Goal: Task Accomplishment & Management: Use online tool/utility

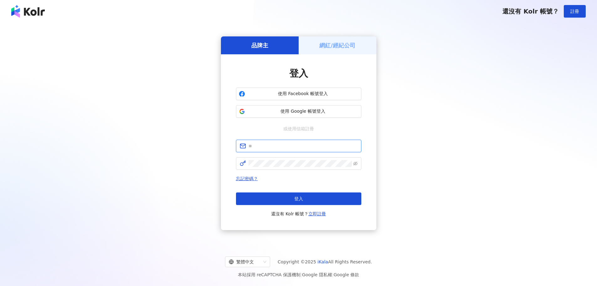
type input "**********"
click at [299, 194] on button "登入" at bounding box center [298, 198] width 125 height 13
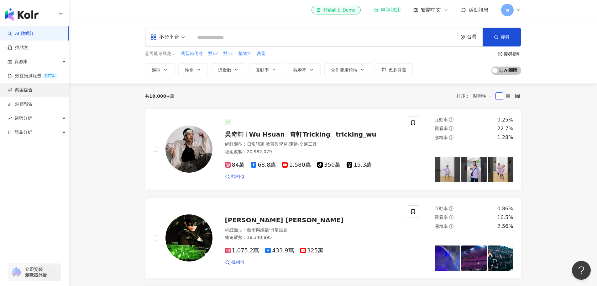
click at [29, 90] on link "商案媒合" at bounding box center [20, 90] width 25 height 6
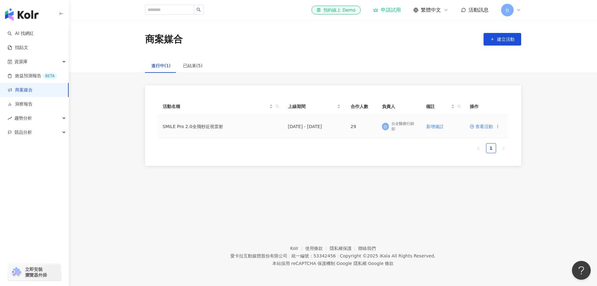
click at [211, 126] on td "SMILE Pro 2.0全飛秒近視雷射" at bounding box center [220, 126] width 125 height 23
click at [477, 128] on span "查看活動" at bounding box center [481, 126] width 23 height 4
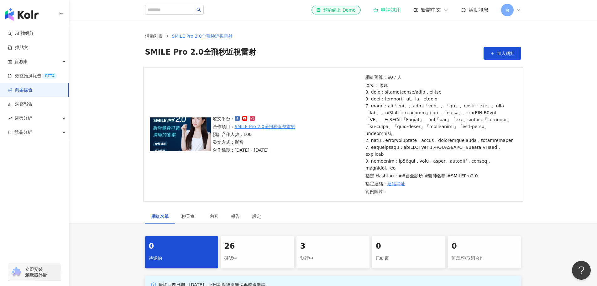
click at [473, 12] on span "活動訊息" at bounding box center [479, 10] width 20 height 6
click at [537, 113] on div "發文平台： 合作項目： SMILE Pro 2.0全飛秒近視雷射 預計合作人數：100 發文方式：影音 合作檔期：[DATE] - [DATE] 網紅預算：$…" at bounding box center [333, 138] width 528 height 142
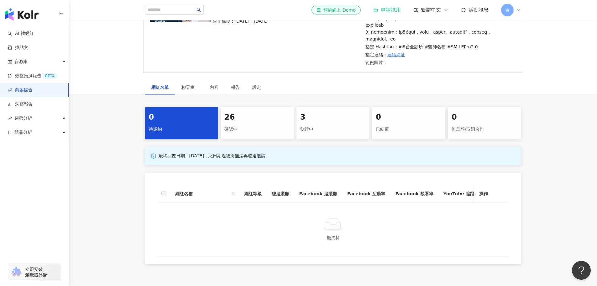
scroll to position [188, 0]
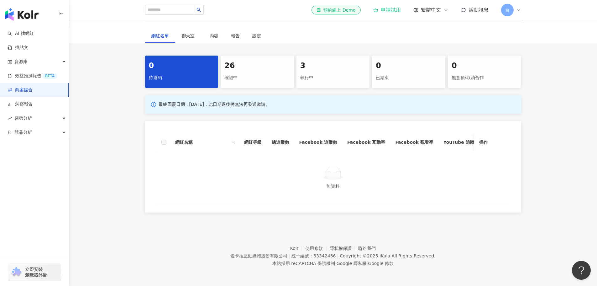
click at [264, 79] on div "確認中" at bounding box center [257, 77] width 66 height 11
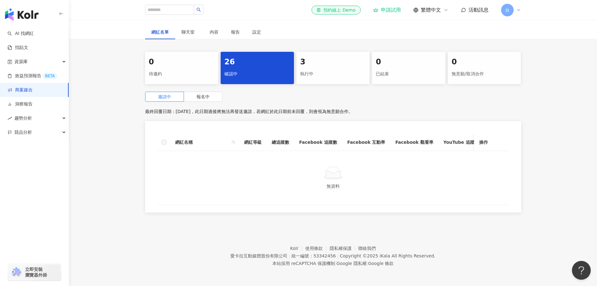
click at [338, 77] on div "3 執行中" at bounding box center [333, 68] width 73 height 32
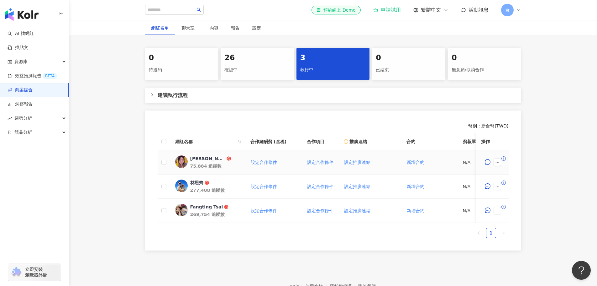
click at [198, 161] on div "[PERSON_NAME]" at bounding box center [207, 158] width 35 height 6
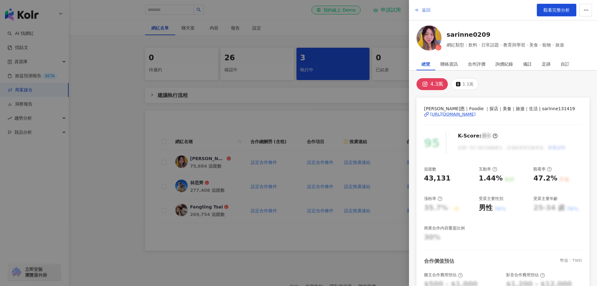
click at [423, 10] on span "返回" at bounding box center [426, 10] width 9 height 5
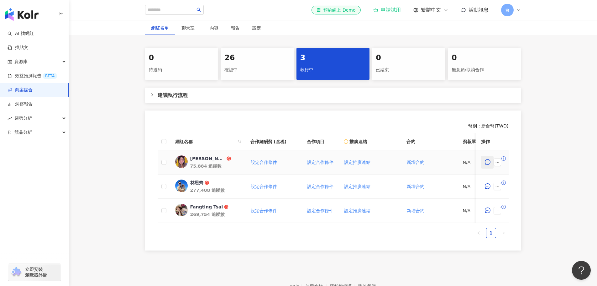
click at [489, 165] on icon "message" at bounding box center [488, 162] width 6 height 6
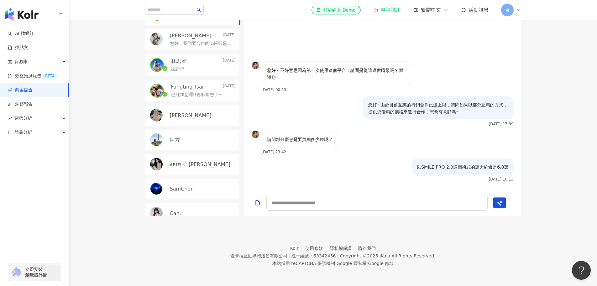
scroll to position [285, 0]
